Goal: Transaction & Acquisition: Book appointment/travel/reservation

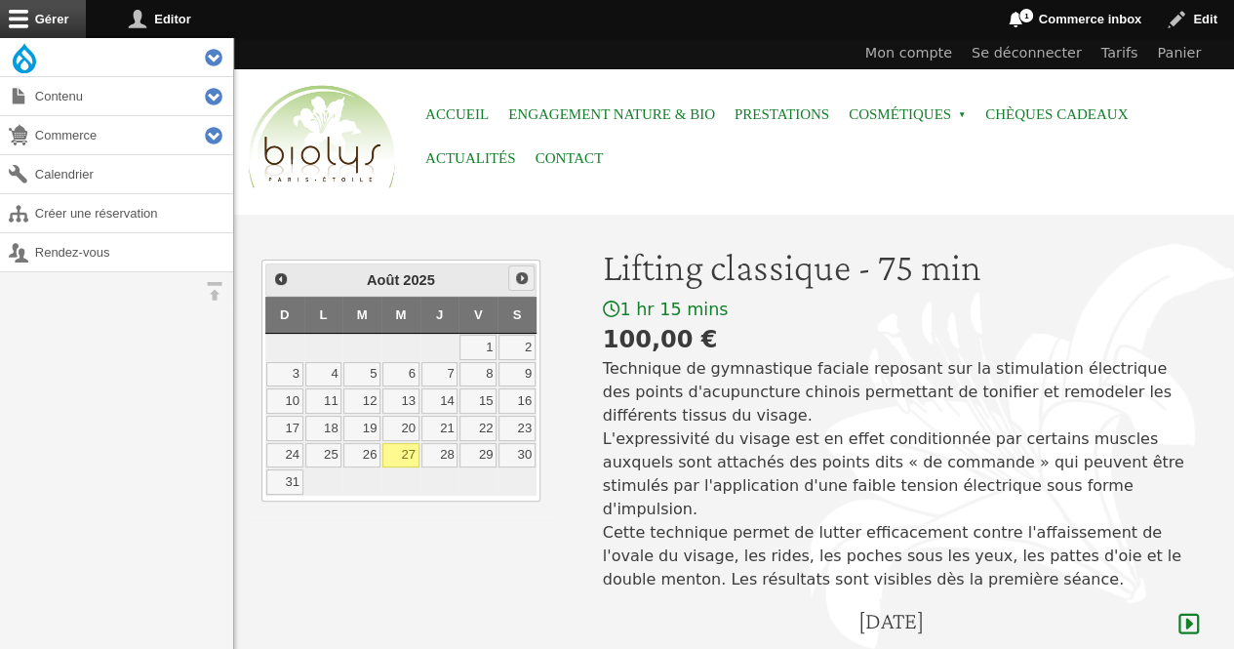
click at [516, 282] on span "Suivant" at bounding box center [522, 278] width 16 height 16
click at [377, 346] on link "2" at bounding box center [361, 347] width 37 height 25
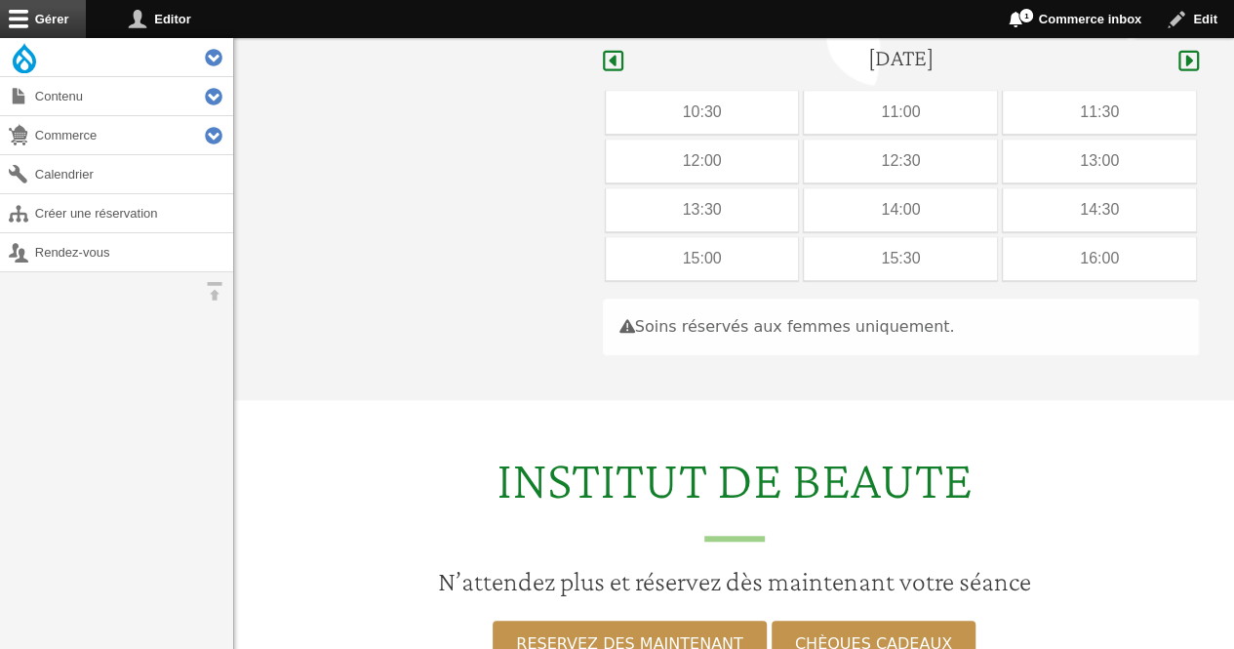
scroll to position [583, 0]
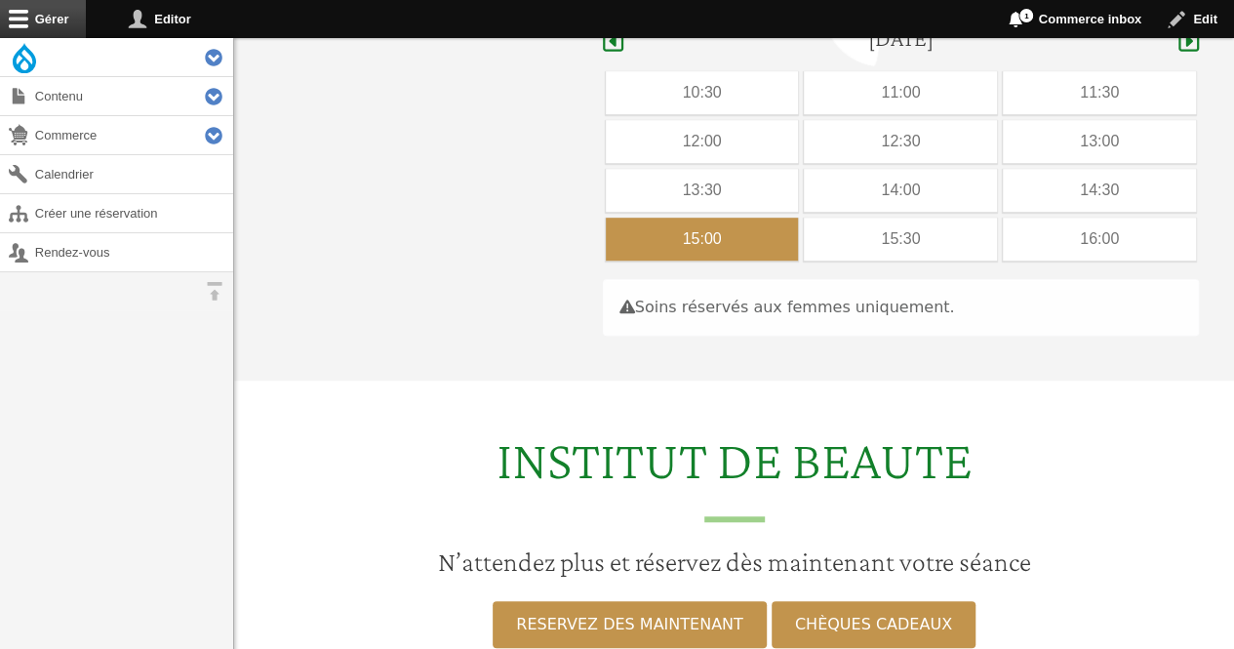
click at [740, 218] on div "15:00" at bounding box center [702, 239] width 193 height 43
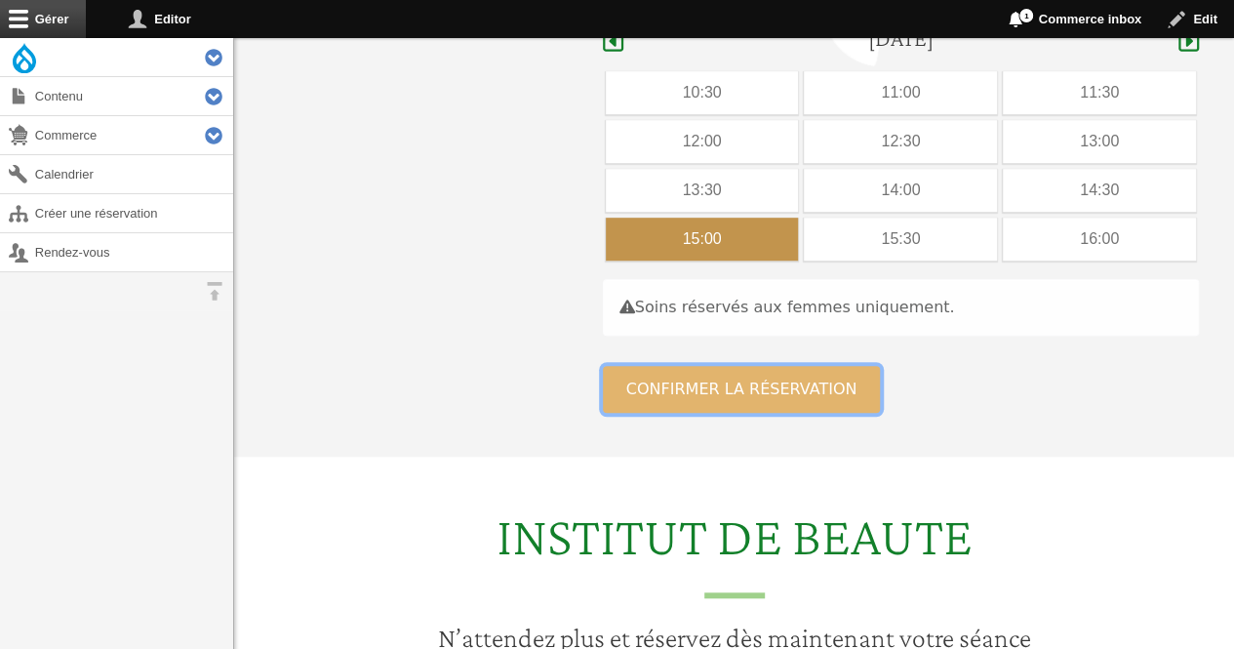
click at [721, 366] on button "Confirmer la réservation" at bounding box center [742, 389] width 278 height 47
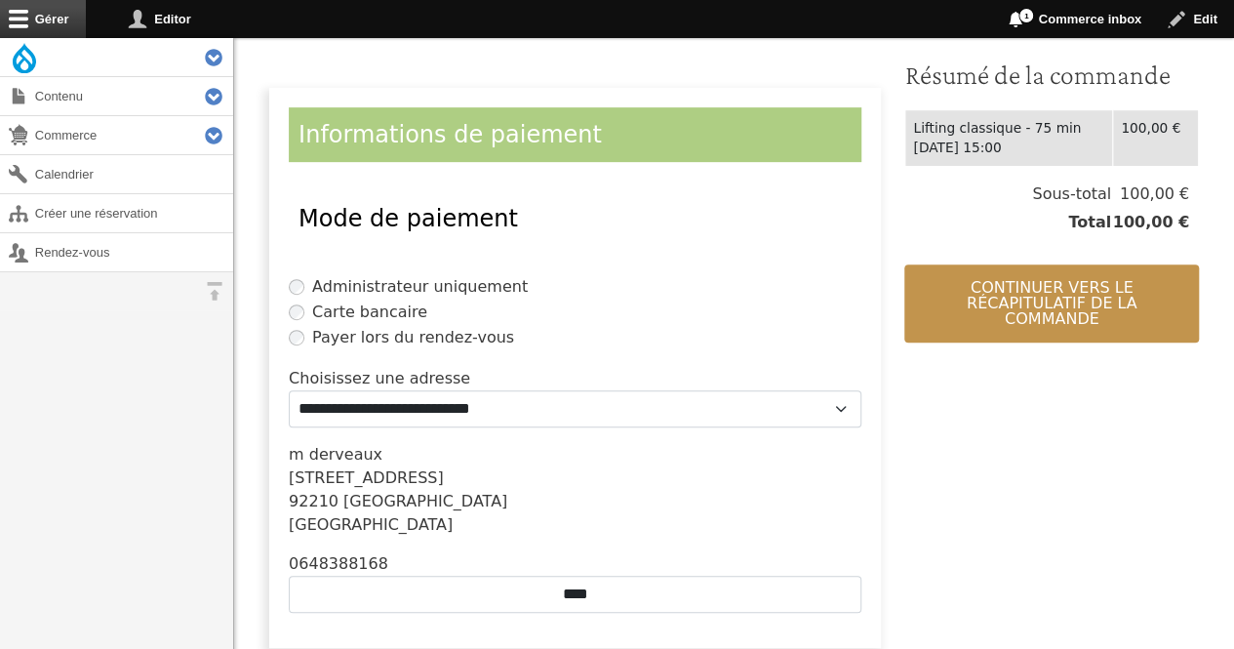
scroll to position [562, 0]
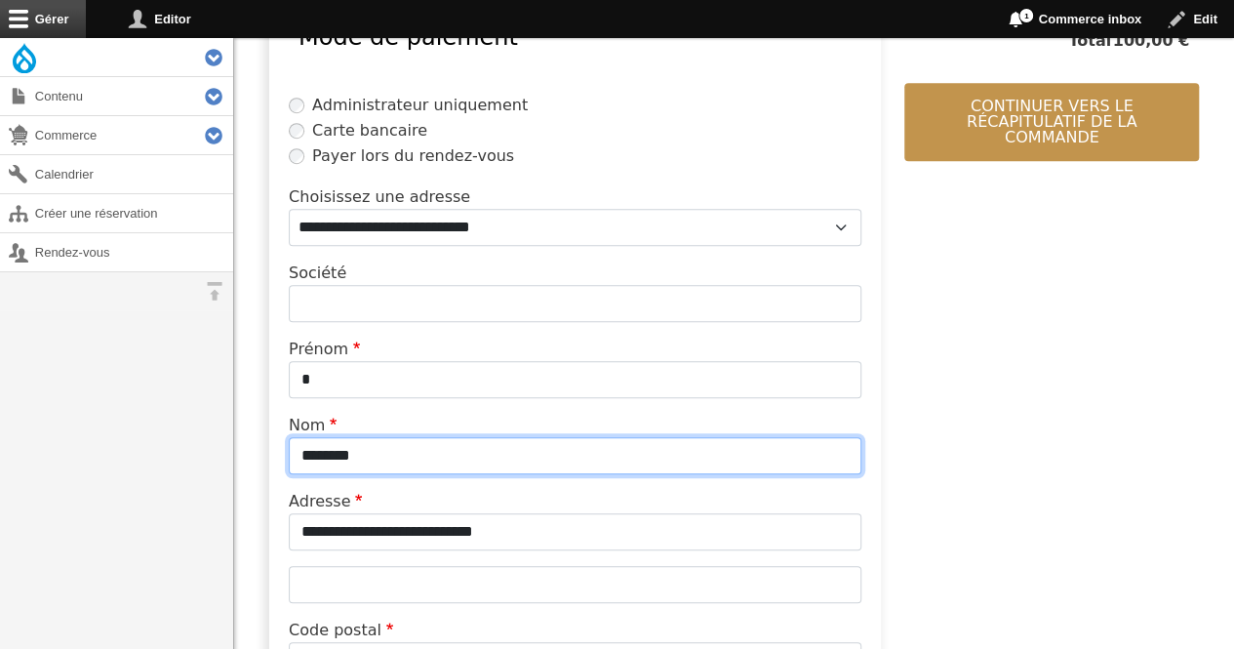
click at [460, 457] on input "********" at bounding box center [575, 455] width 573 height 37
type input "*"
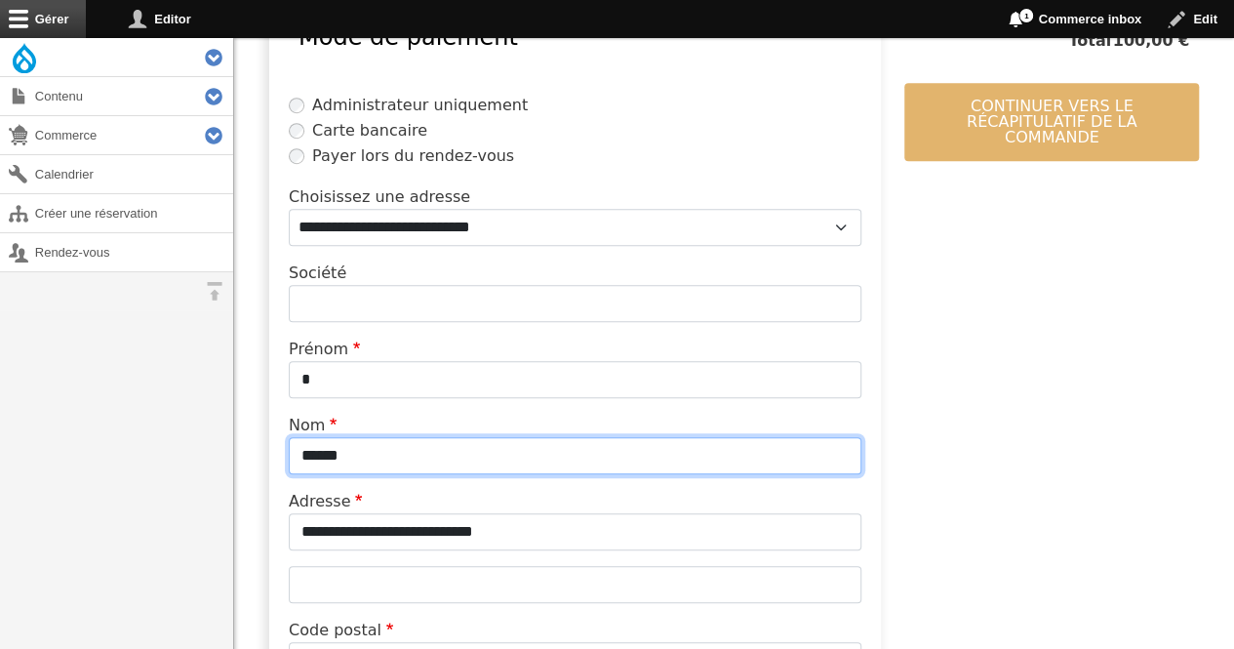
type input "******"
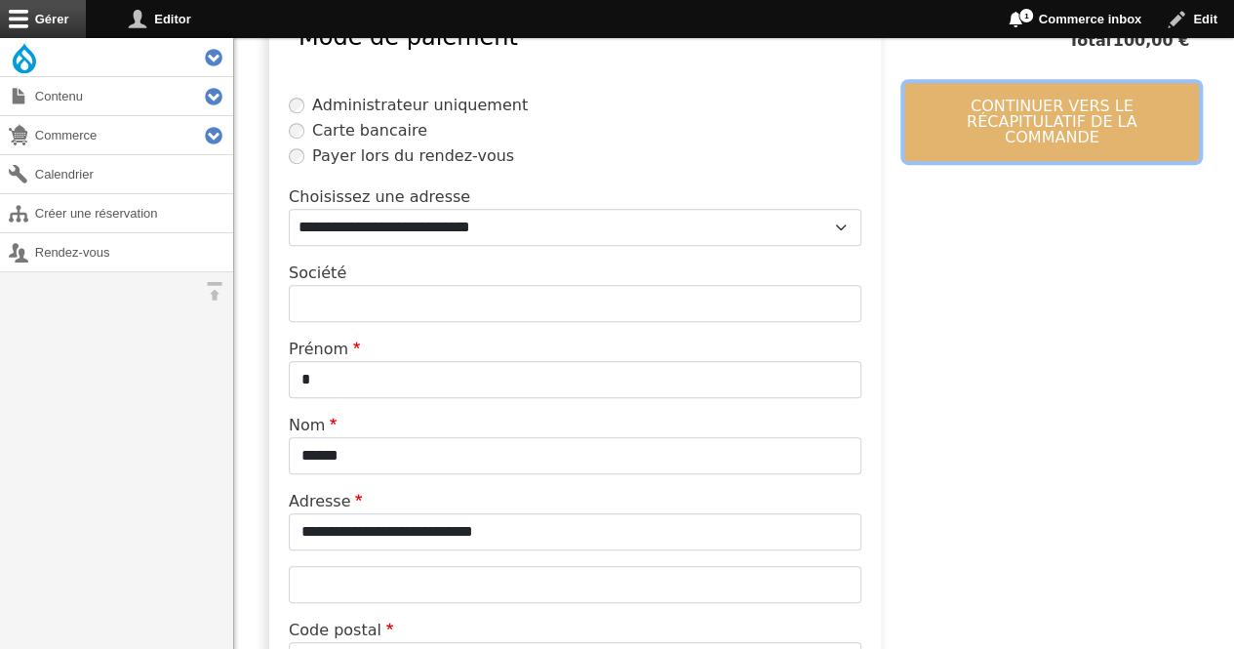
click at [946, 127] on button "Continuer vers le récapitulatif de la commande" at bounding box center [1052, 122] width 295 height 78
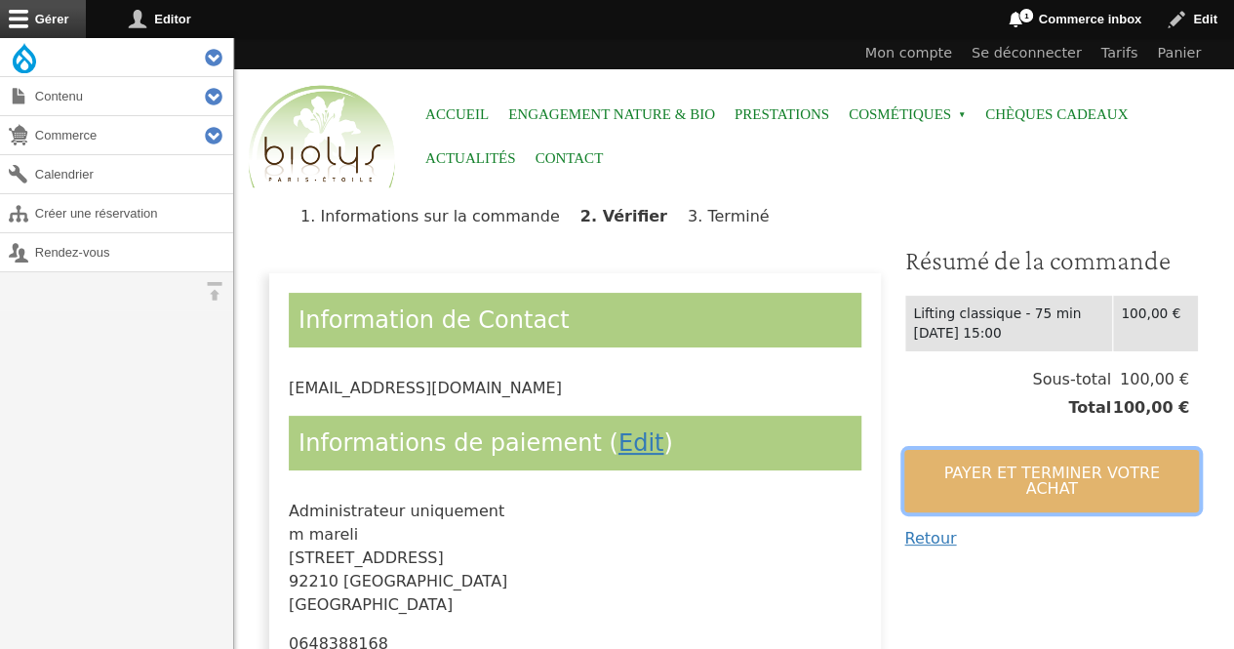
click at [957, 452] on button "Payer et terminer votre achat" at bounding box center [1052, 481] width 295 height 62
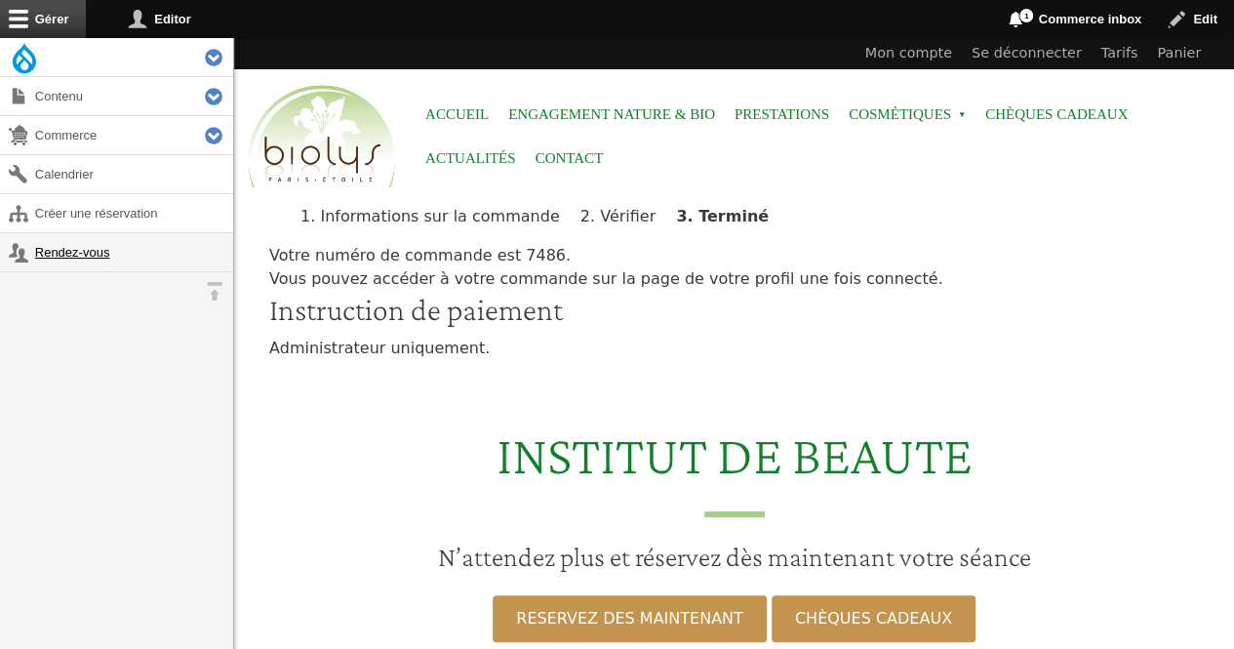
click at [57, 247] on link "Rendez-vous" at bounding box center [116, 252] width 233 height 38
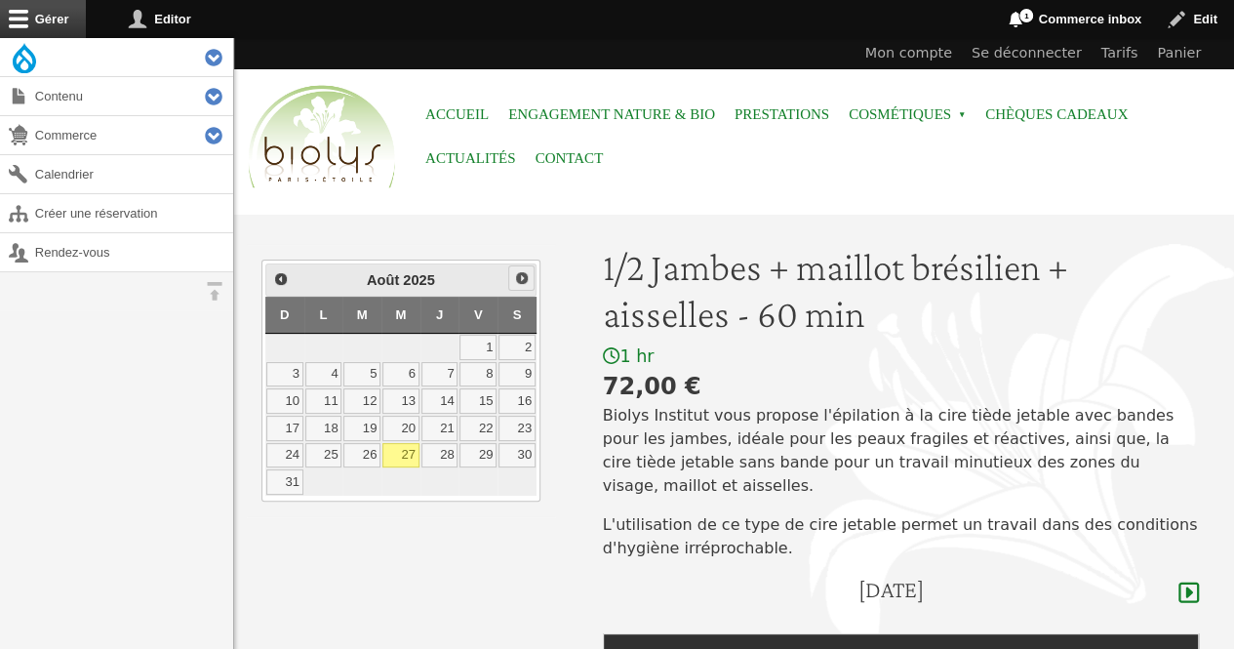
click at [524, 274] on span "Suivant" at bounding box center [522, 278] width 16 height 16
click at [437, 349] on link "4" at bounding box center [440, 347] width 37 height 25
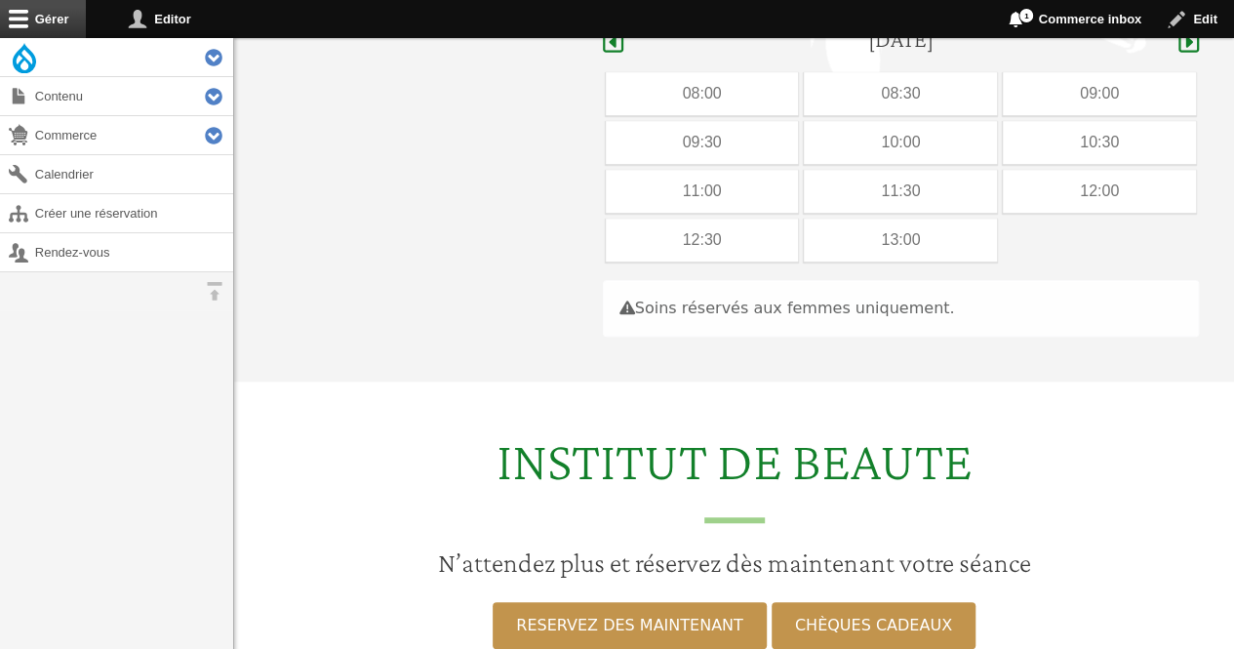
scroll to position [551, 0]
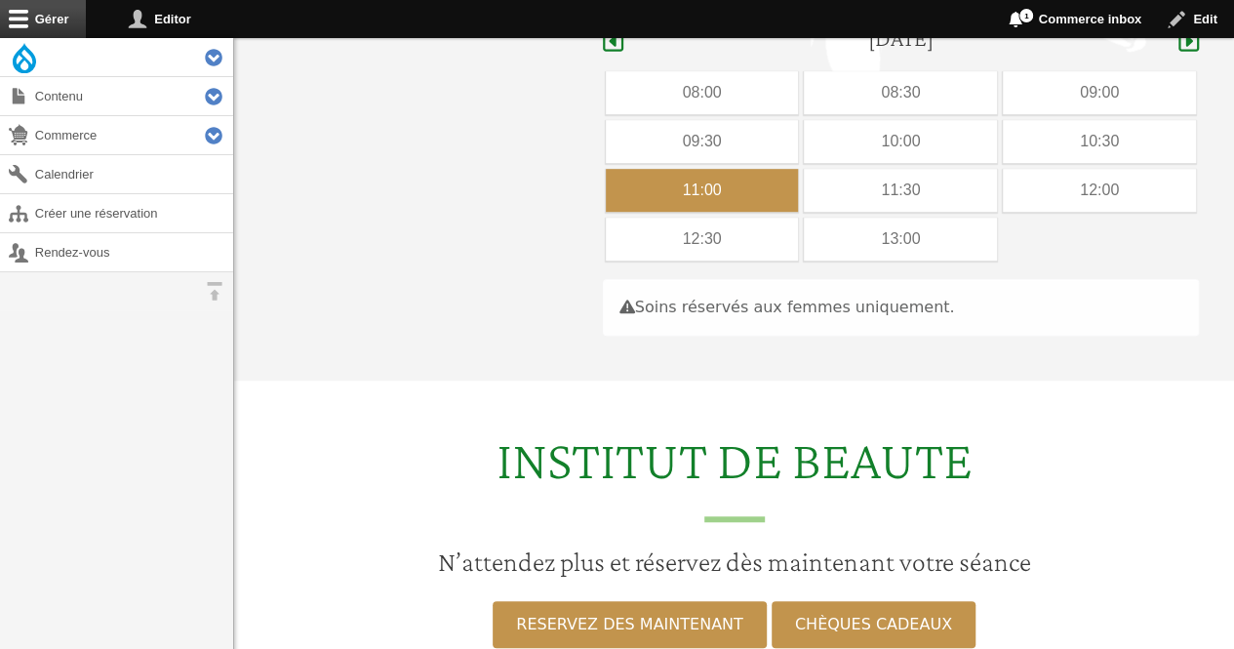
click at [656, 169] on div "11:00" at bounding box center [702, 190] width 193 height 43
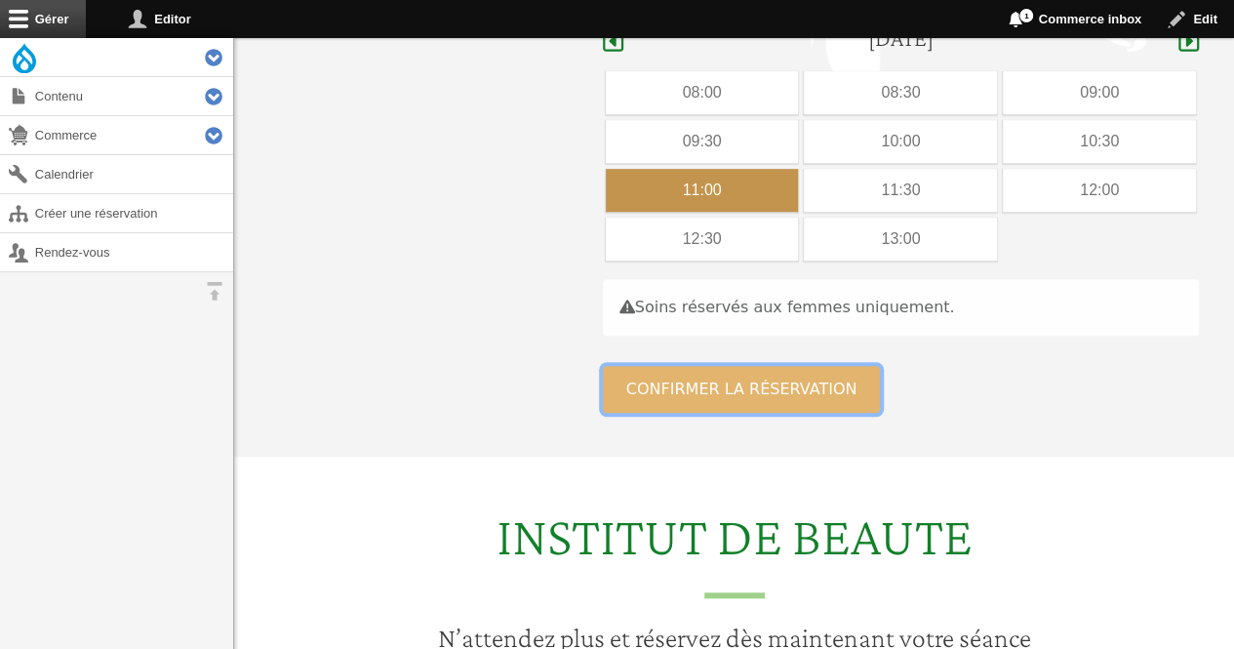
click at [650, 366] on button "Confirmer la réservation" at bounding box center [742, 389] width 278 height 47
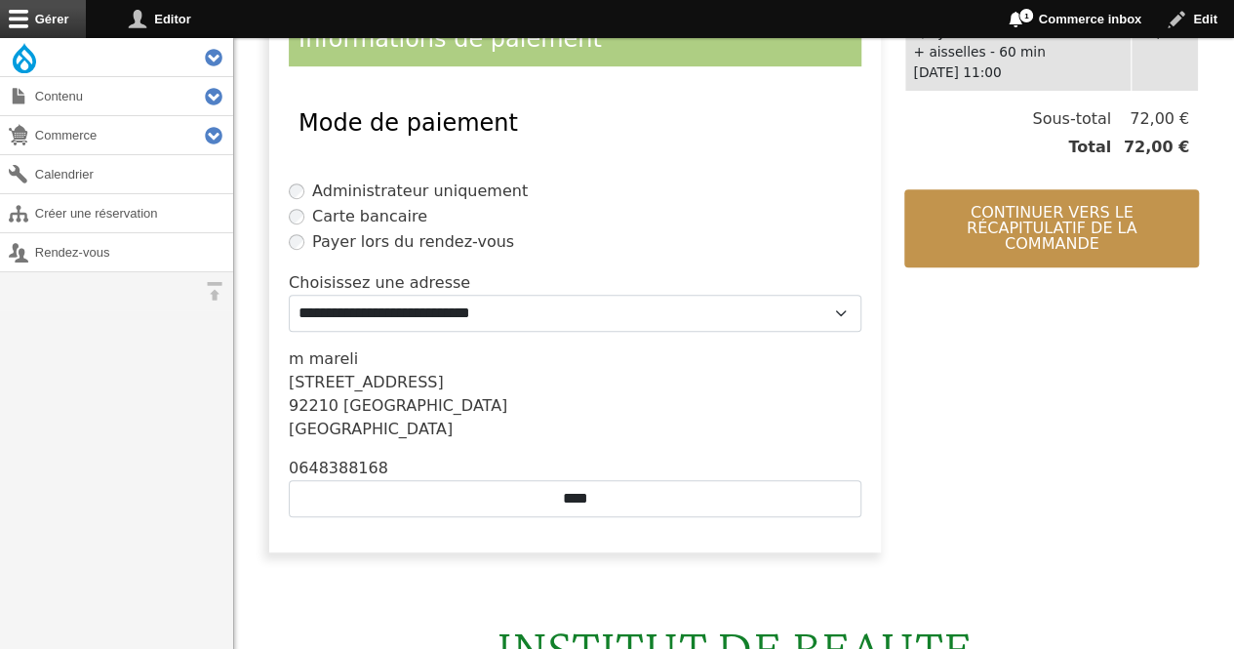
scroll to position [484, 0]
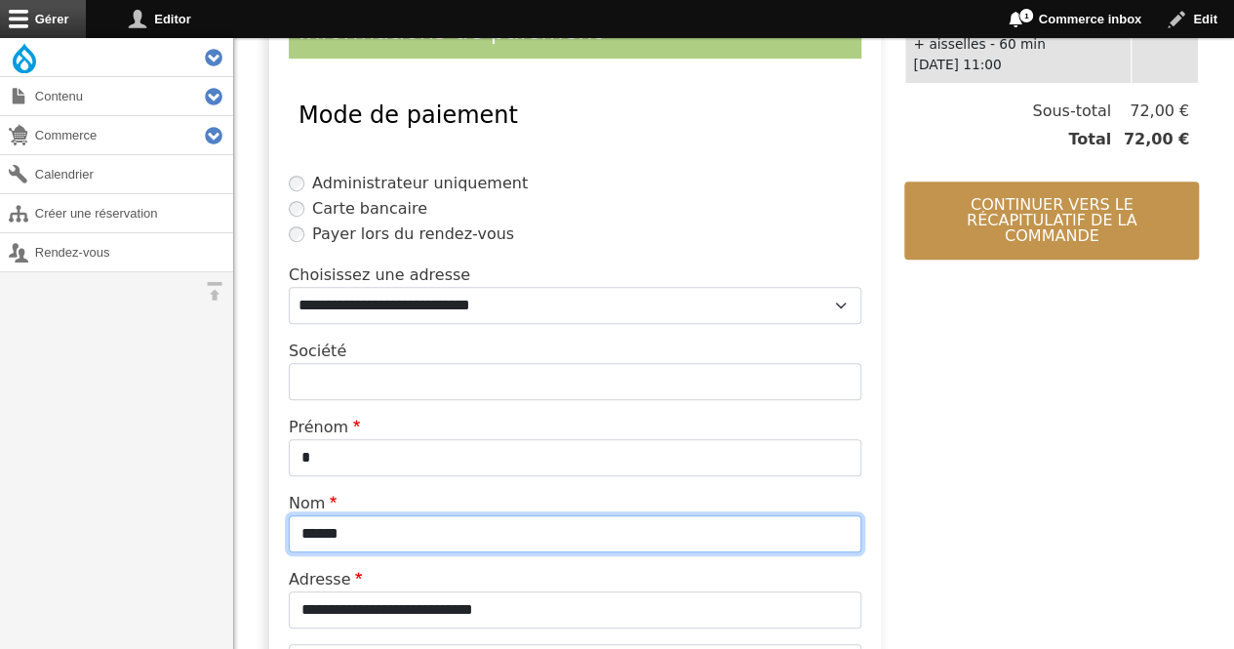
click at [455, 538] on input "******" at bounding box center [575, 533] width 573 height 37
type input "*"
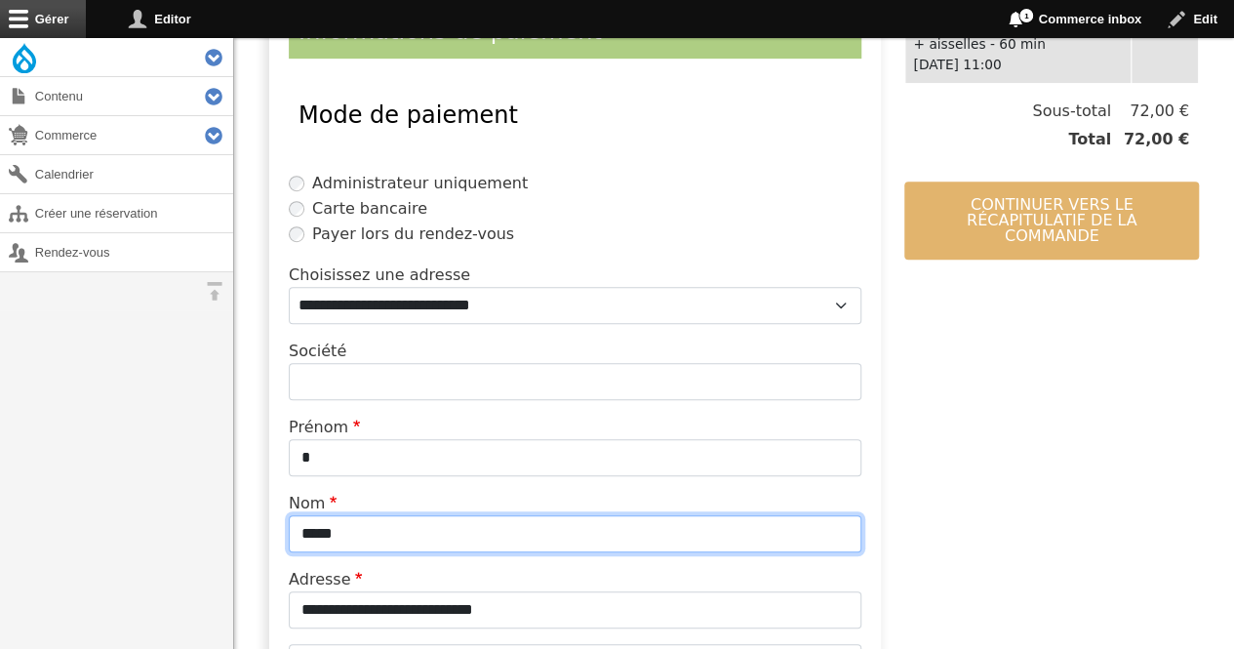
type input "*****"
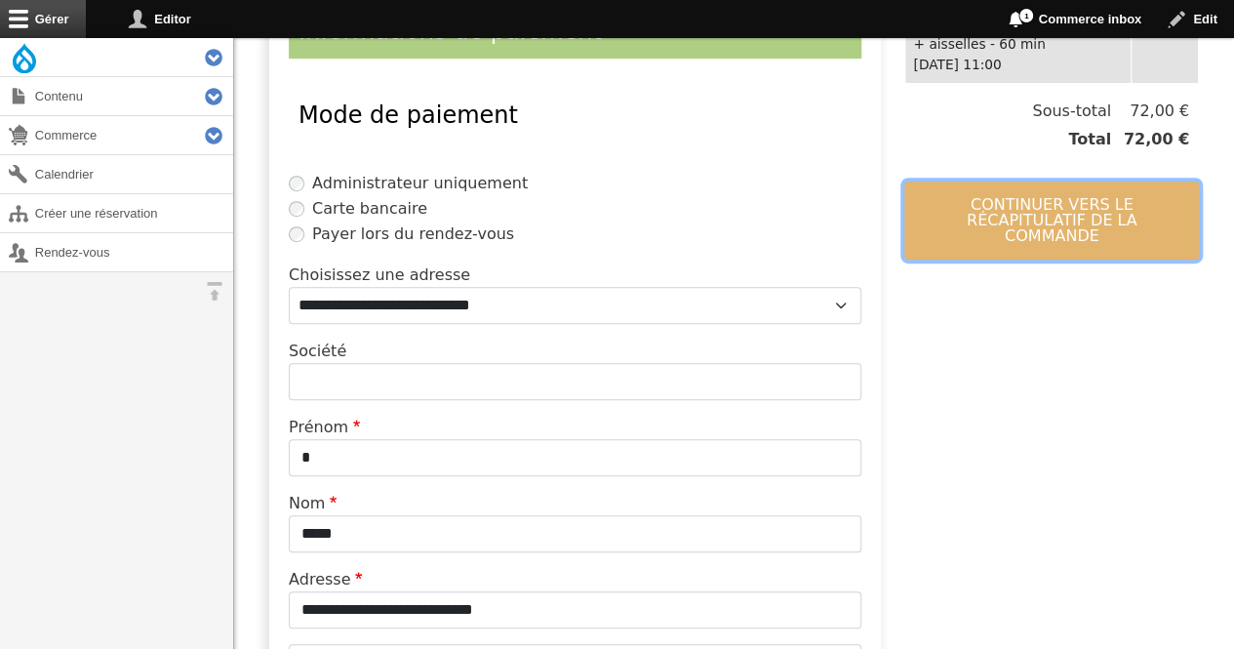
click at [1105, 223] on button "Continuer vers le récapitulatif de la commande" at bounding box center [1052, 220] width 295 height 78
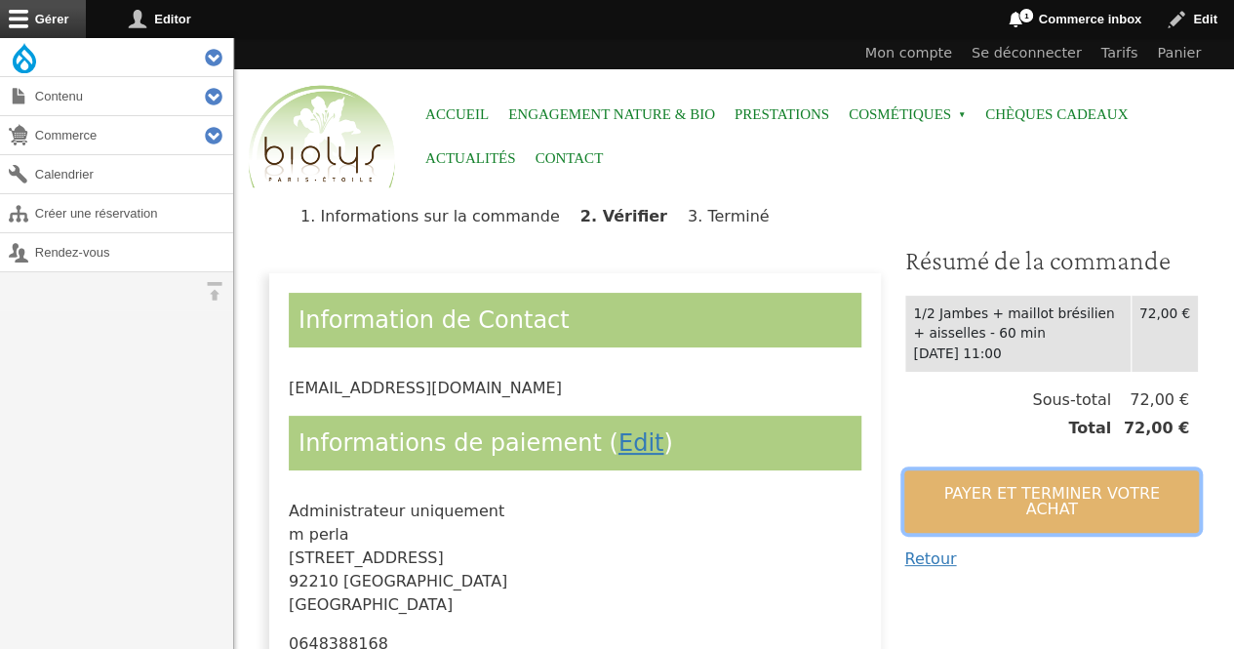
click at [986, 487] on button "Payer et terminer votre achat" at bounding box center [1052, 501] width 295 height 62
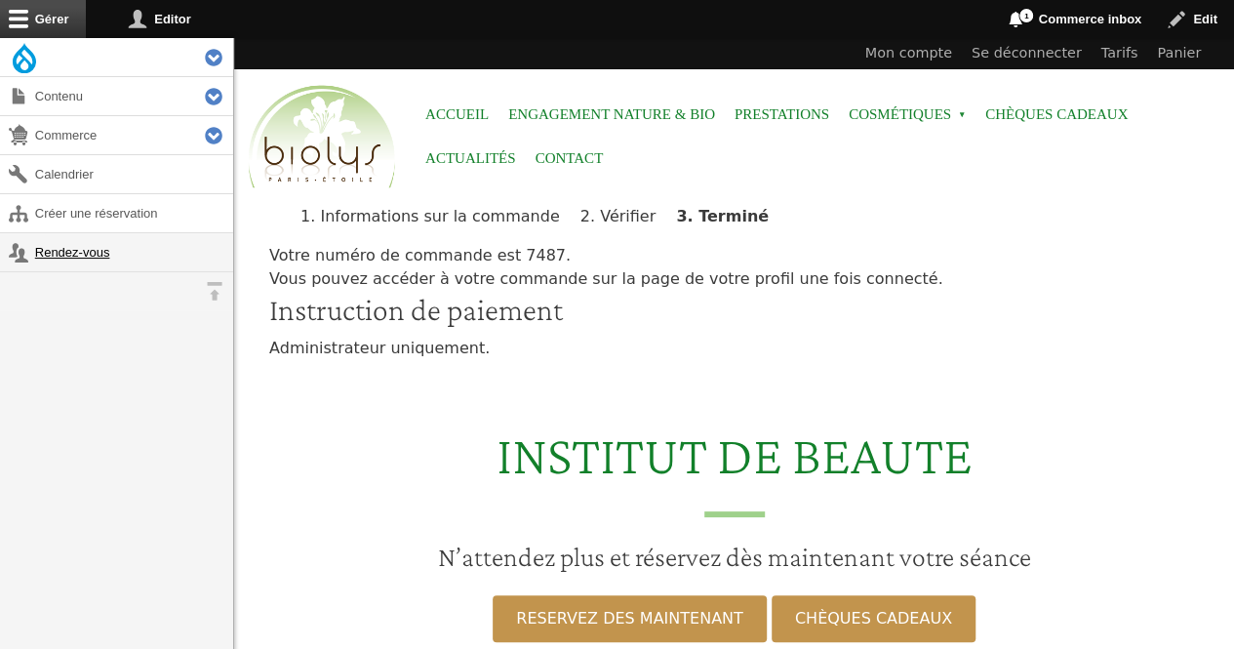
click at [98, 257] on link "Rendez-vous" at bounding box center [116, 252] width 233 height 38
